Goal: Information Seeking & Learning: Learn about a topic

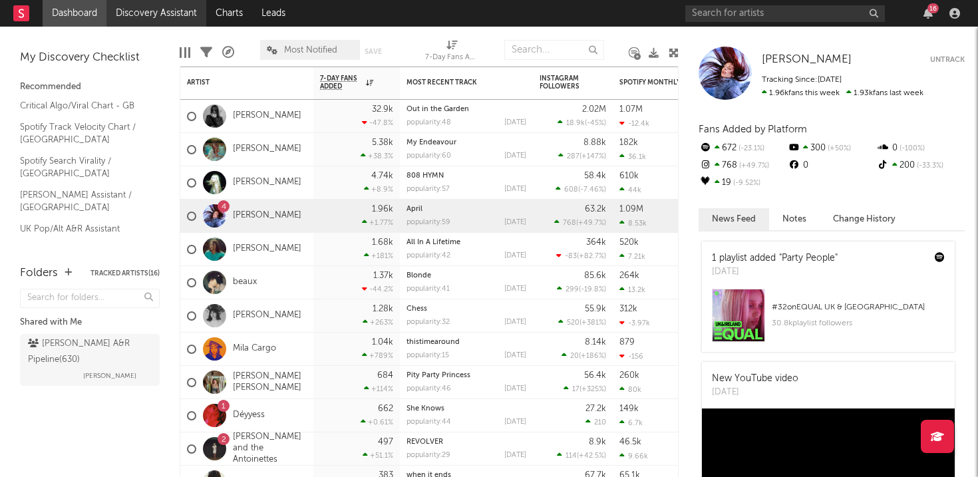
click at [179, 11] on link "Discovery Assistant" at bounding box center [156, 13] width 100 height 27
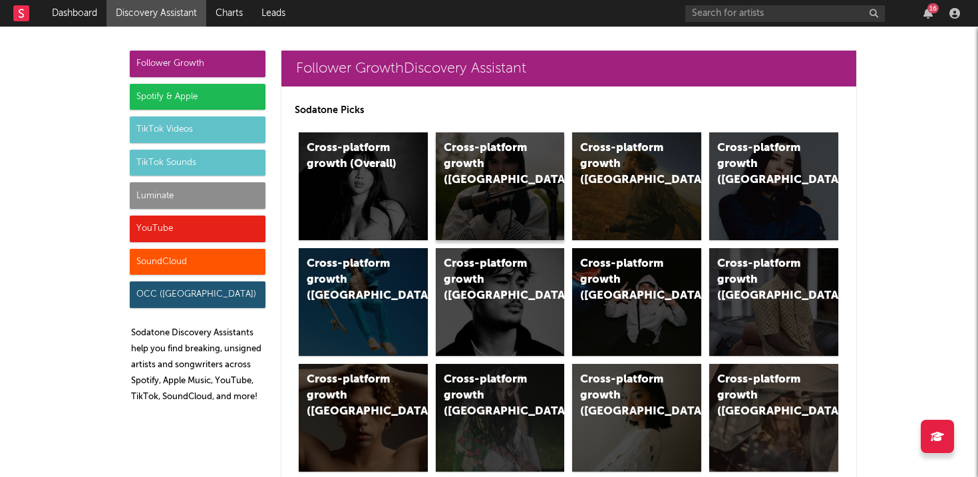
click at [439, 186] on div "Cross-platform growth ([GEOGRAPHIC_DATA])" at bounding box center [500, 186] width 129 height 108
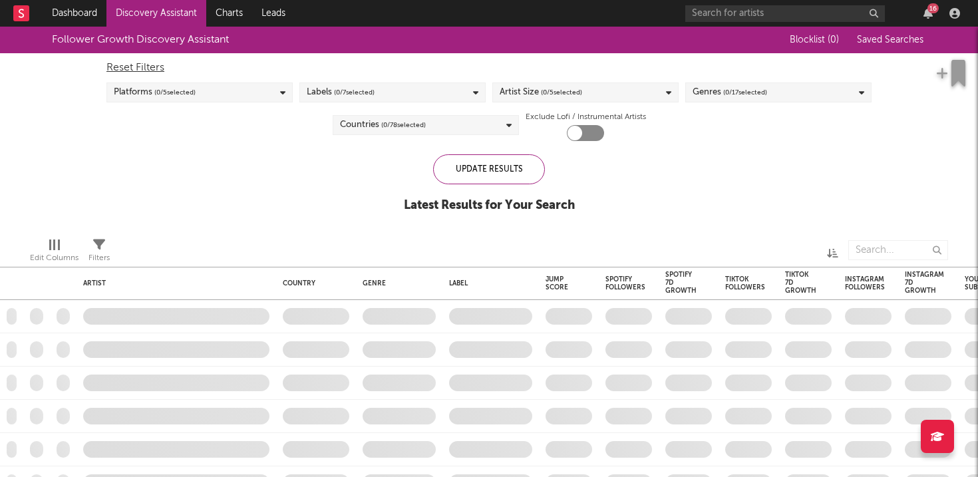
checkbox input "true"
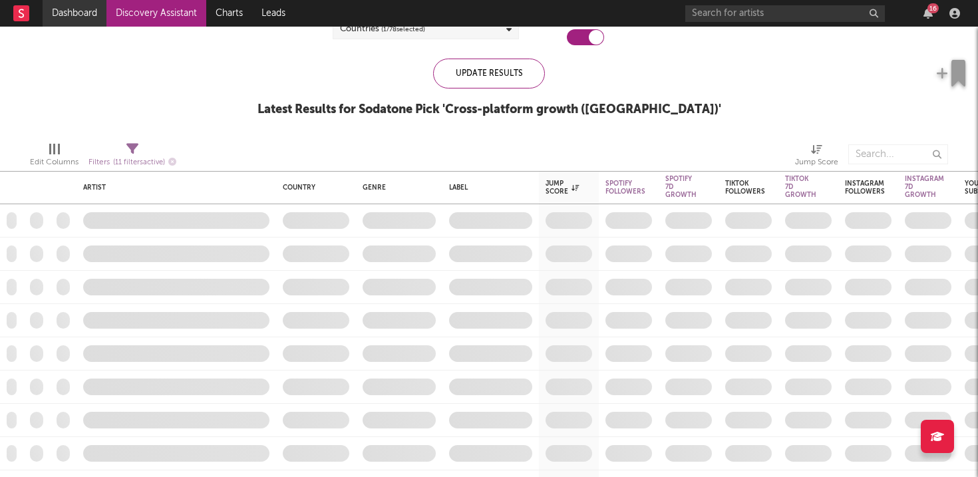
click at [75, 17] on link "Dashboard" at bounding box center [75, 13] width 64 height 27
